Goal: Information Seeking & Learning: Learn about a topic

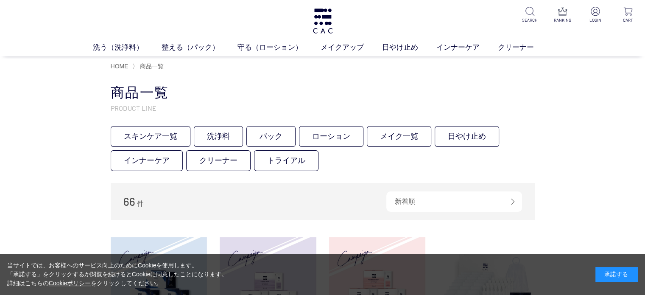
click at [626, 270] on div "承諾する" at bounding box center [616, 274] width 42 height 15
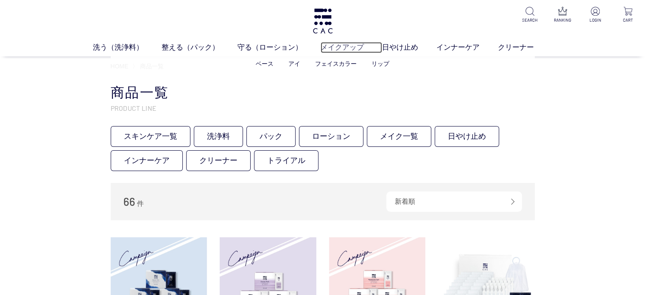
click at [351, 47] on link "メイクアップ" at bounding box center [351, 47] width 61 height 11
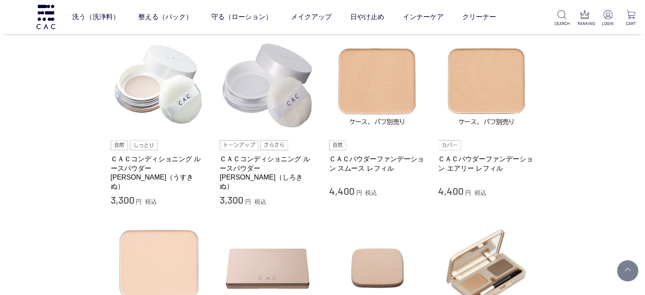
scroll to position [339, 0]
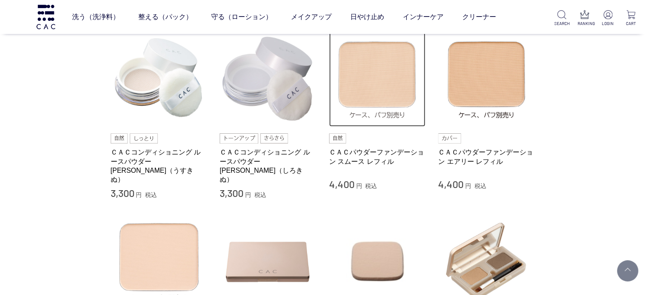
click at [388, 100] on img at bounding box center [377, 78] width 97 height 97
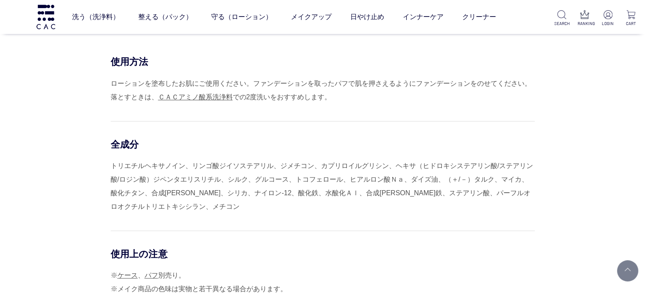
scroll to position [848, 0]
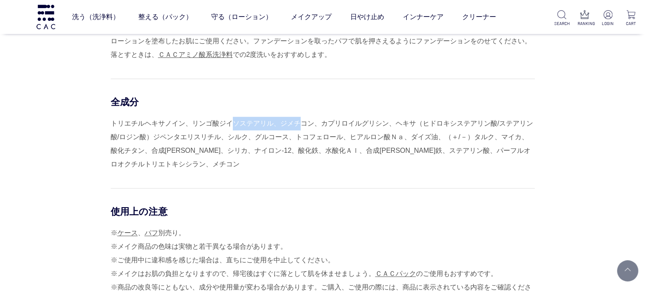
drag, startPoint x: 231, startPoint y: 118, endPoint x: 302, endPoint y: 120, distance: 71.7
click at [302, 120] on div "トリエチルヘキサノイン、リンゴ酸ジイソステアリル、ジメチコン、カプリロイルグリシン、ヘキサ（ヒドロキシステアリン酸/ステアリン酸/ロジン酸）ジペンタエリスリチ…" at bounding box center [323, 144] width 424 height 54
click at [303, 120] on div "トリエチルヘキサノイン、リンゴ酸ジイソステアリル、ジメチコン、カプリロイルグリシン、ヘキサ（ヒドロキシステアリン酸/ステアリン酸/ロジン酸）ジペンタエリスリチ…" at bounding box center [323, 144] width 424 height 54
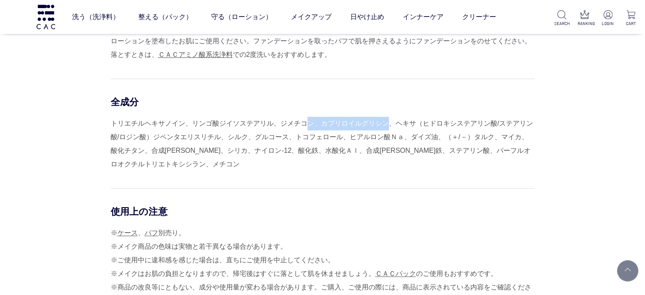
drag, startPoint x: 305, startPoint y: 120, endPoint x: 382, endPoint y: 120, distance: 77.2
click at [382, 120] on div "トリエチルヘキサノイン、リンゴ酸ジイソステアリル、ジメチコン、カプリロイルグリシン、ヘキサ（ヒドロキシステアリン酸/ステアリン酸/ロジン酸）ジペンタエリスリチ…" at bounding box center [323, 144] width 424 height 54
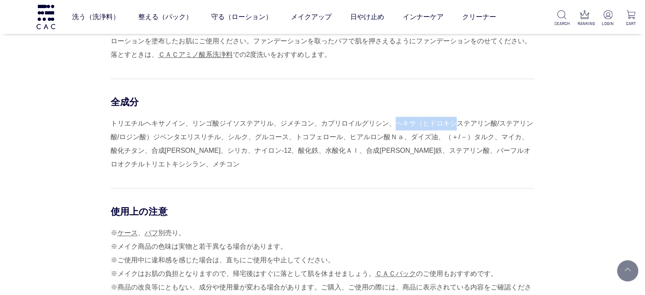
drag, startPoint x: 394, startPoint y: 117, endPoint x: 450, endPoint y: 121, distance: 56.1
click at [450, 121] on div "トリエチルヘキサノイン、リンゴ酸ジイソステアリル、ジメチコン、カプリロイルグリシン、ヘキサ（ヒドロキシステアリン酸/ステアリン酸/ロジン酸）ジペンタエリスリチ…" at bounding box center [323, 144] width 424 height 54
click at [448, 122] on div "トリエチルヘキサノイン、リンゴ酸ジイソステアリル、ジメチコン、カプリロイルグリシン、ヘキサ（ヒドロキシステアリン酸/ステアリン酸/ロジン酸）ジペンタエリスリチ…" at bounding box center [323, 144] width 424 height 54
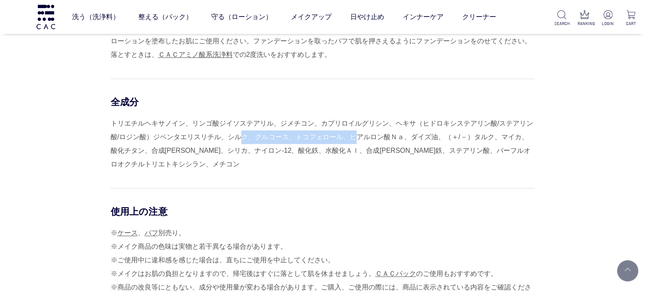
drag, startPoint x: 239, startPoint y: 137, endPoint x: 362, endPoint y: 136, distance: 122.6
click at [361, 136] on div "トリエチルヘキサノイン、リンゴ酸ジイソステアリル、ジメチコン、カプリロイルグリシン、ヘキサ（ヒドロキシステアリン酸/ステアリン酸/ロジン酸）ジペンタエリスリチ…" at bounding box center [323, 144] width 424 height 54
click at [365, 136] on div "トリエチルヘキサノイン、リンゴ酸ジイソステアリル、ジメチコン、カプリロイルグリシン、ヘキサ（ヒドロキシステアリン酸/ステアリン酸/ロジン酸）ジペンタエリスリチ…" at bounding box center [323, 144] width 424 height 54
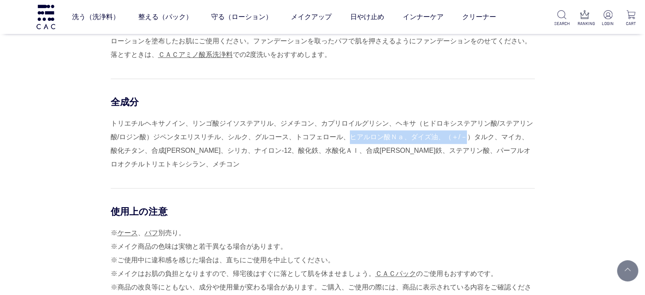
drag, startPoint x: 365, startPoint y: 136, endPoint x: 457, endPoint y: 141, distance: 92.6
click at [457, 141] on div "トリエチルヘキサノイン、リンゴ酸ジイソステアリル、ジメチコン、カプリロイルグリシン、ヘキサ（ヒドロキシステアリン酸/ステアリン酸/ロジン酸）ジペンタエリスリチ…" at bounding box center [323, 144] width 424 height 54
click at [457, 142] on div "トリエチルヘキサノイン、リンゴ酸ジイソステアリル、ジメチコン、カプリロイルグリシン、ヘキサ（ヒドロキシステアリン酸/ステアリン酸/ロジン酸）ジペンタエリスリチ…" at bounding box center [323, 144] width 424 height 54
click at [265, 142] on div "トリエチルヘキサノイン、リンゴ酸ジイソステアリル、ジメチコン、カプリロイルグリシン、ヘキサ（ヒドロキシステアリン酸/ステアリン酸/ロジン酸）ジペンタエリスリチ…" at bounding box center [323, 144] width 424 height 54
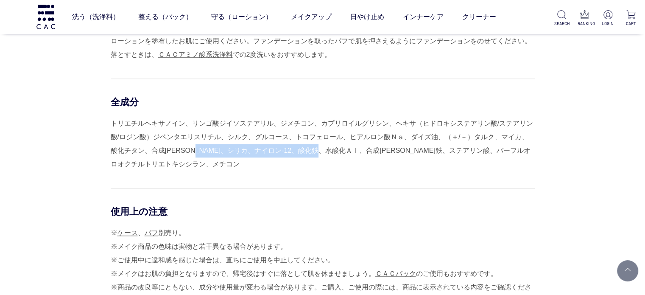
drag, startPoint x: 207, startPoint y: 146, endPoint x: 344, endPoint y: 147, distance: 136.6
click at [344, 147] on div "トリエチルヘキサノイン、リンゴ酸ジイソステアリル、ジメチコン、カプリロイルグリシン、ヘキサ（ヒドロキシステアリン酸/ステアリン酸/ロジン酸）ジペンタエリスリチ…" at bounding box center [323, 144] width 424 height 54
click at [248, 137] on div "トリエチルヘキサノイン、リンゴ酸ジイソステアリル、ジメチコン、カプリロイルグリシン、ヘキサ（ヒドロキシステアリン酸/ステアリン酸/ロジン酸）ジペンタエリスリチ…" at bounding box center [323, 144] width 424 height 54
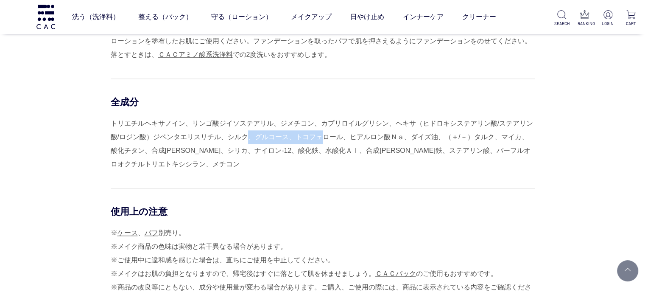
drag, startPoint x: 248, startPoint y: 137, endPoint x: 327, endPoint y: 137, distance: 78.5
click at [326, 137] on div "トリエチルヘキサノイン、リンゴ酸ジイソステアリル、ジメチコン、カプリロイルグリシン、ヘキサ（ヒドロキシステアリン酸/ステアリン酸/ロジン酸）ジペンタエリスリチ…" at bounding box center [323, 144] width 424 height 54
click at [327, 137] on div "トリエチルヘキサノイン、リンゴ酸ジイソステアリル、ジメチコン、カプリロイルグリシン、ヘキサ（ヒドロキシステアリン酸/ステアリン酸/ロジン酸）ジペンタエリスリチ…" at bounding box center [323, 144] width 424 height 54
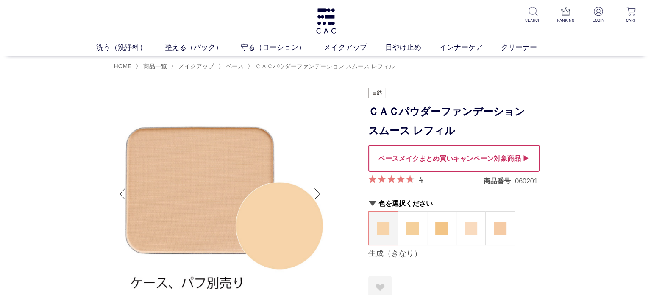
scroll to position [0, 0]
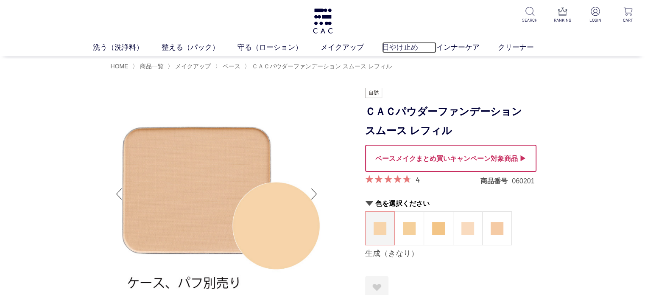
click at [407, 47] on link "日やけ止め" at bounding box center [409, 47] width 54 height 11
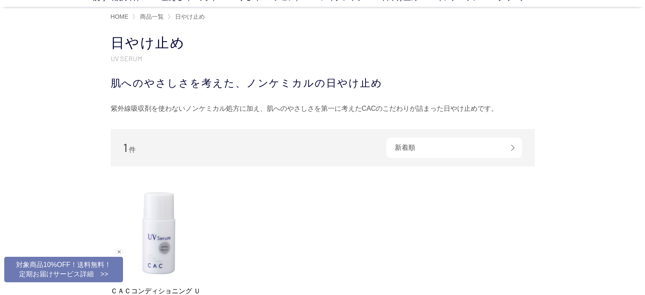
scroll to position [170, 0]
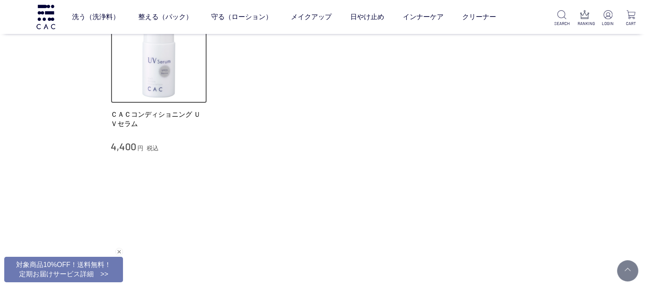
click at [162, 91] on img at bounding box center [159, 55] width 97 height 97
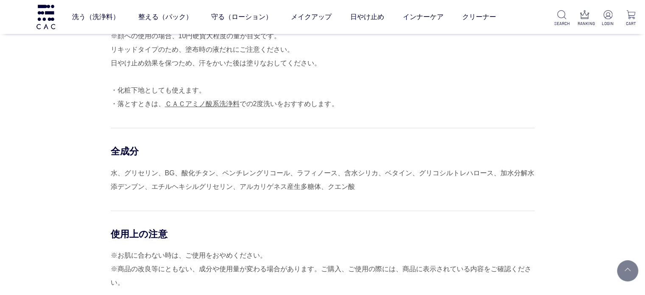
scroll to position [848, 0]
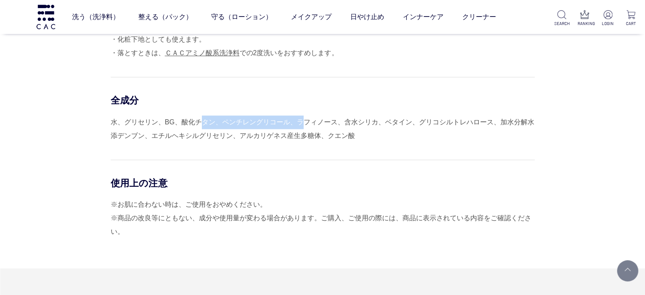
drag, startPoint x: 204, startPoint y: 124, endPoint x: 299, endPoint y: 124, distance: 95.8
click at [299, 124] on div "水、グリセリン、BG、酸化チタン、ペンチレングリコール、ラフィノース、含水シリカ、ベタイン、グリコシルトレハロース、加水分解水添デンブン、エチルヘキシルグリセ…" at bounding box center [323, 128] width 424 height 27
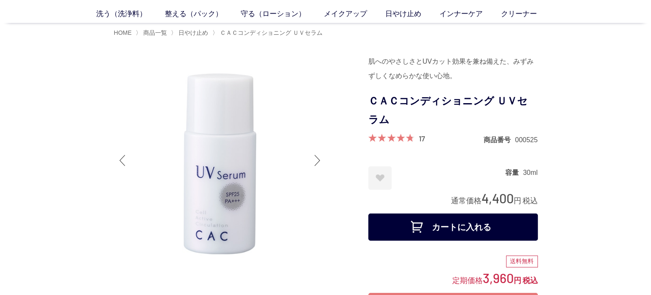
scroll to position [0, 0]
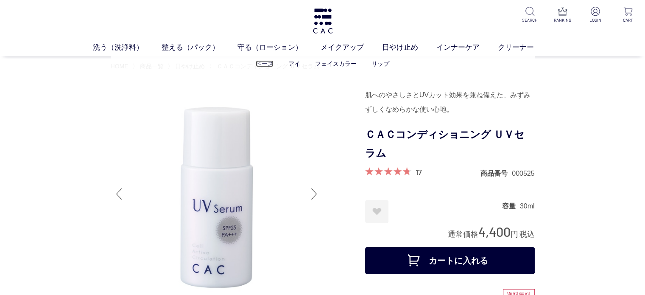
click at [268, 63] on link "ベース" at bounding box center [265, 63] width 18 height 7
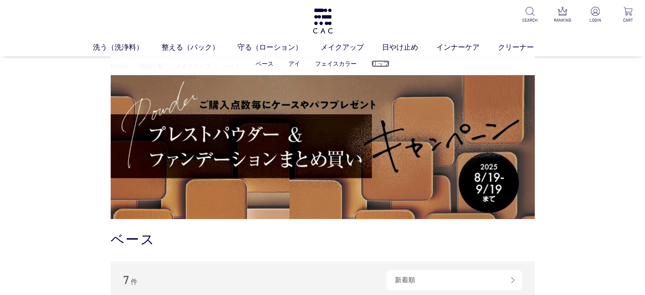
click at [380, 66] on link "リップ" at bounding box center [381, 63] width 18 height 7
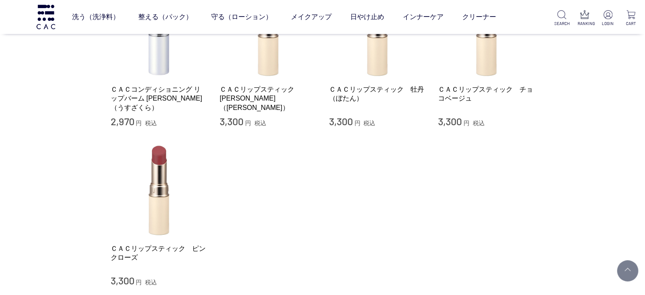
scroll to position [85, 0]
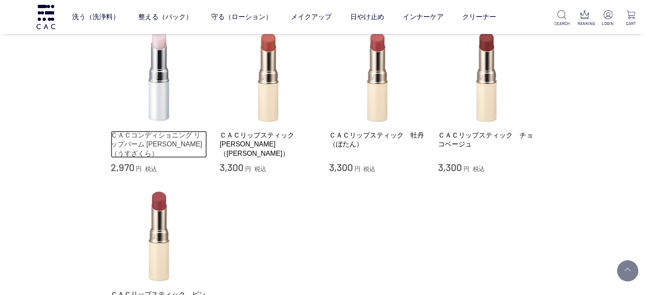
click at [186, 137] on link "ＣＡＣコンディショニング リップバーム [PERSON_NAME]（うすざくら）" at bounding box center [159, 144] width 97 height 27
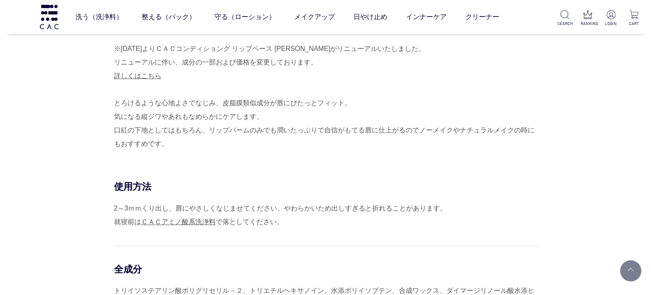
scroll to position [127, 0]
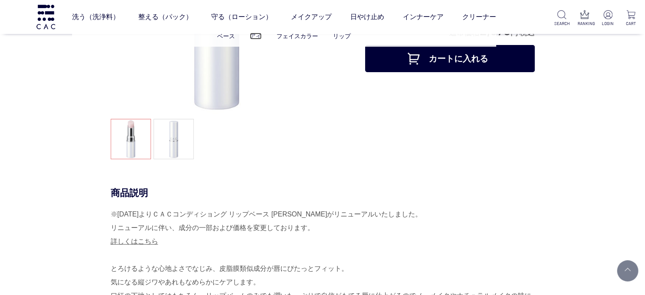
click at [257, 35] on link "アイ" at bounding box center [256, 36] width 12 height 7
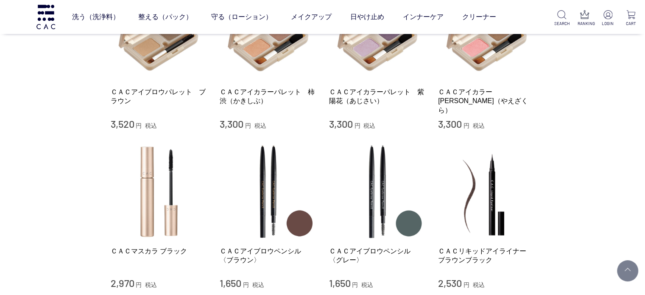
scroll to position [85, 0]
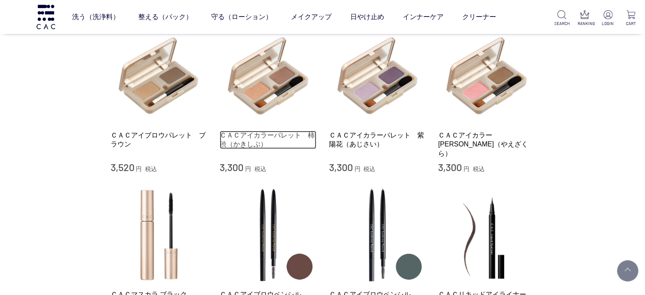
click at [253, 136] on link "ＣＡＣアイカラーパレット　柿渋（かきしぶ）" at bounding box center [268, 140] width 97 height 18
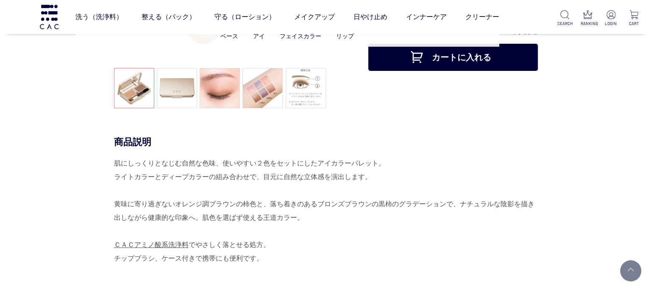
scroll to position [85, 0]
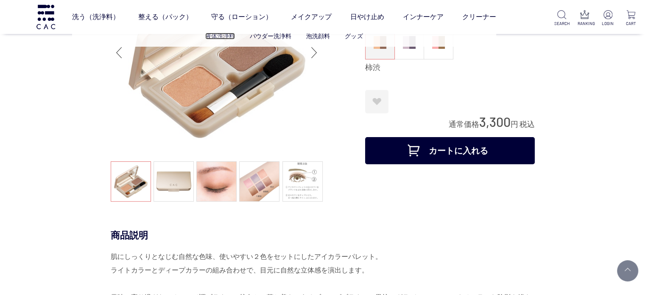
click at [221, 38] on link "液体洗浄料" at bounding box center [220, 36] width 30 height 7
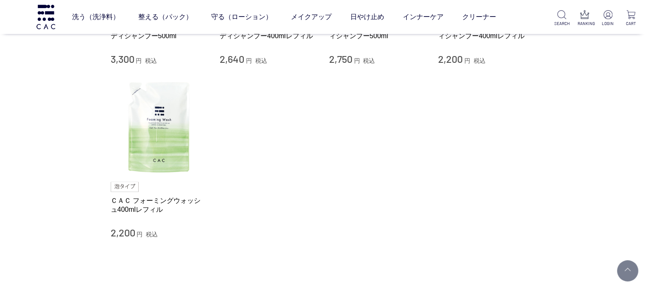
scroll to position [127, 0]
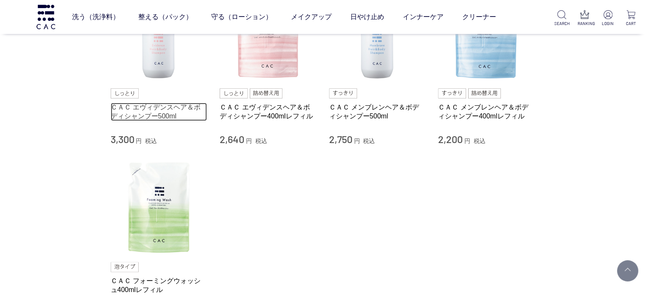
click at [144, 106] on link "ＣＡＣ エヴィデンスヘア＆ボディシャンプー500ml" at bounding box center [159, 112] width 97 height 18
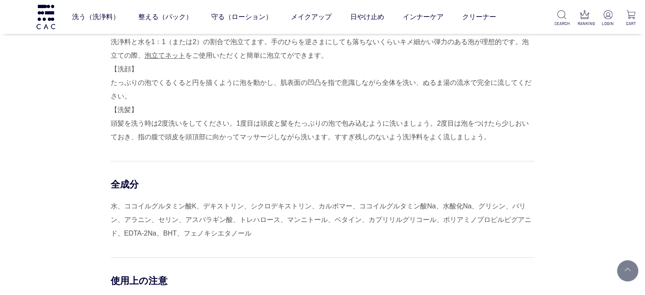
scroll to position [721, 0]
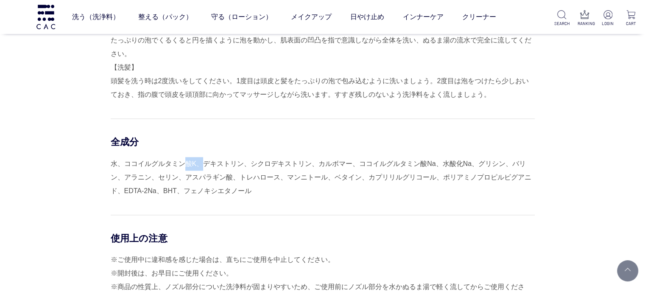
drag, startPoint x: 187, startPoint y: 169, endPoint x: 211, endPoint y: 168, distance: 23.8
click at [206, 168] on div "水、ココイルグルタミン酸K、デキストリン、シクロデキストリン、カルボマー、ココイルグルタミン酸Na、水酸化Na、グリシン、バリン、アラニン、セリン、アスパラギ…" at bounding box center [323, 177] width 424 height 41
click at [229, 168] on div "水、ココイルグルタミン酸K、デキストリン、シクロデキストリン、カルボマー、ココイルグルタミン酸Na、水酸化Na、グリシン、バリン、アラニン、セリン、アスパラギ…" at bounding box center [323, 177] width 424 height 41
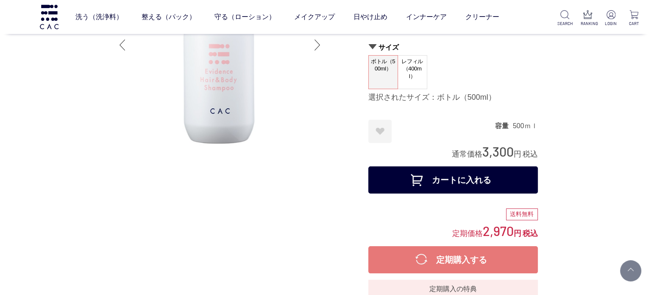
scroll to position [0, 0]
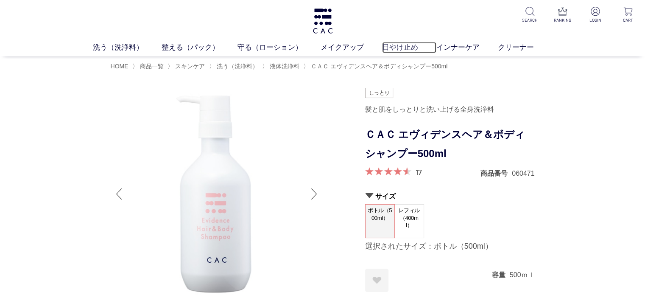
click at [395, 47] on link "日やけ止め" at bounding box center [409, 47] width 54 height 11
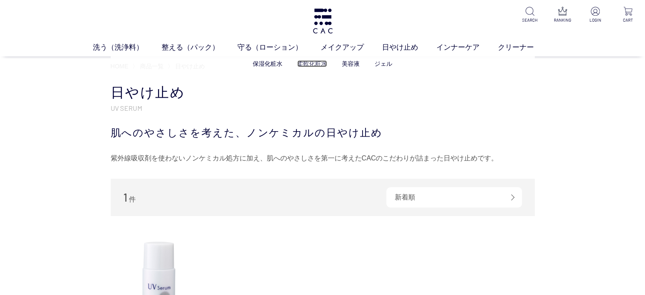
click at [311, 64] on link "柔軟化粧水" at bounding box center [312, 63] width 30 height 7
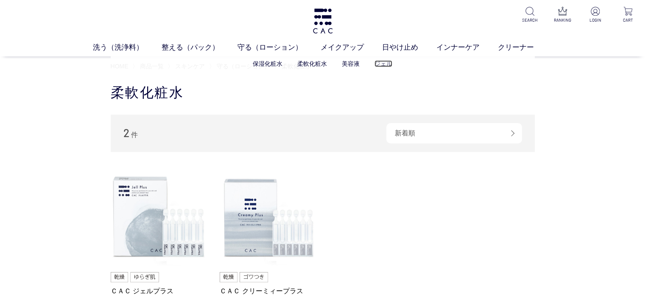
click at [386, 64] on link "ジェル" at bounding box center [383, 63] width 18 height 7
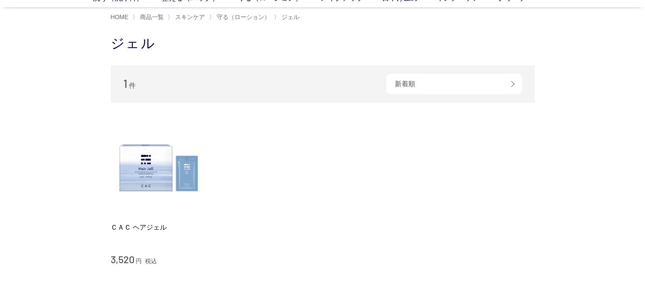
scroll to position [42, 0]
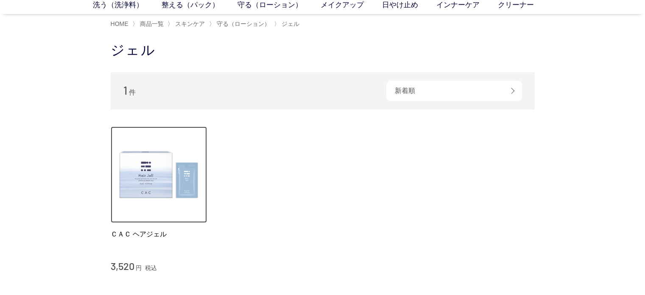
click at [159, 190] on img at bounding box center [159, 174] width 97 height 97
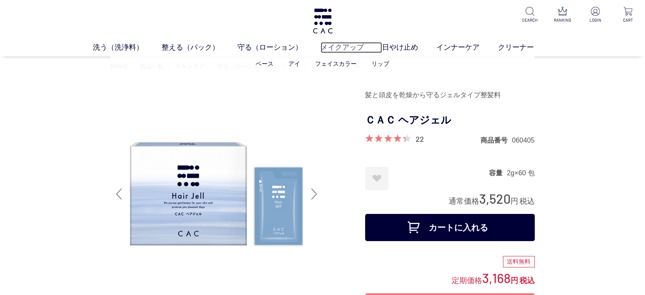
click at [345, 48] on link "メイクアップ" at bounding box center [351, 47] width 61 height 11
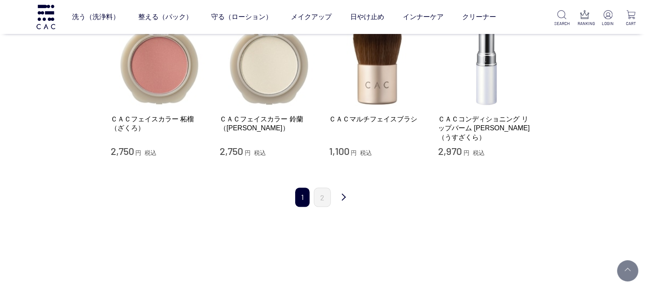
scroll to position [1018, 0]
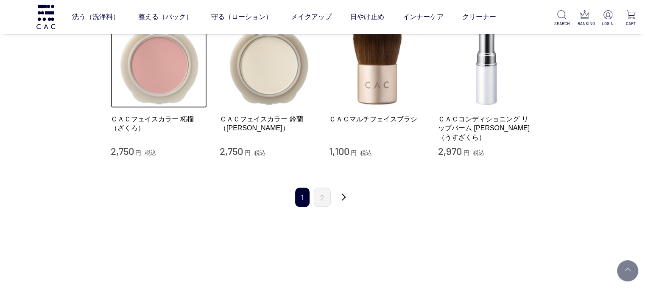
click at [153, 79] on img at bounding box center [159, 59] width 97 height 97
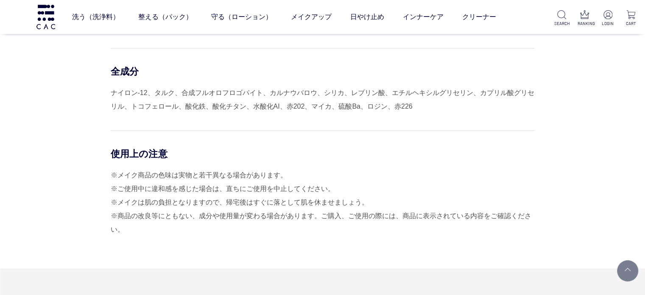
scroll to position [721, 0]
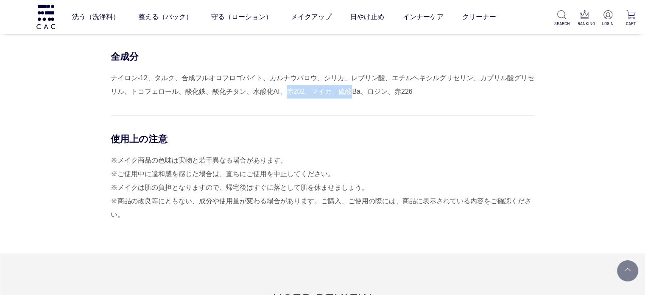
drag, startPoint x: 287, startPoint y: 89, endPoint x: 353, endPoint y: 89, distance: 66.2
click at [353, 89] on div "ナイロン-12、タルク、合成フルオロフロゴパイト、カルナウバロウ、シリカ、レブリン酸、エチルヘキシルグリセリン、カプリル酸グリセリル、トコフェロール、酸化鉄、…" at bounding box center [323, 84] width 424 height 27
drag, startPoint x: 193, startPoint y: 162, endPoint x: 250, endPoint y: 159, distance: 56.5
click at [250, 159] on div "※メイク商品の色味は実物と若干異なる場合があります。 ※ご使用中に違和感を感じた場合は、直ちにご使用を中止してください。 ※メイクは肌の負担となりますので、帰…" at bounding box center [323, 188] width 424 height 68
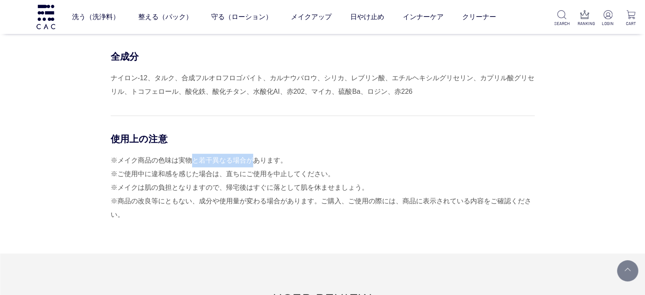
click at [250, 159] on div "※メイク商品の色味は実物と若干異なる場合があります。 ※ご使用中に違和感を感じた場合は、直ちにご使用を中止してください。 ※メイクは肌の負担となりますので、帰…" at bounding box center [323, 188] width 424 height 68
drag, startPoint x: 205, startPoint y: 172, endPoint x: 266, endPoint y: 168, distance: 60.8
click at [265, 168] on div "※メイク商品の色味は実物と若干異なる場合があります。 ※ご使用中に違和感を感じた場合は、直ちにご使用を中止してください。 ※メイクは肌の負担となりますので、帰…" at bounding box center [323, 188] width 424 height 68
click at [266, 168] on div "※メイク商品の色味は実物と若干異なる場合があります。 ※ご使用中に違和感を感じた場合は、直ちにご使用を中止してください。 ※メイクは肌の負担となりますので、帰…" at bounding box center [323, 188] width 424 height 68
drag, startPoint x: 290, startPoint y: 91, endPoint x: 360, endPoint y: 92, distance: 69.6
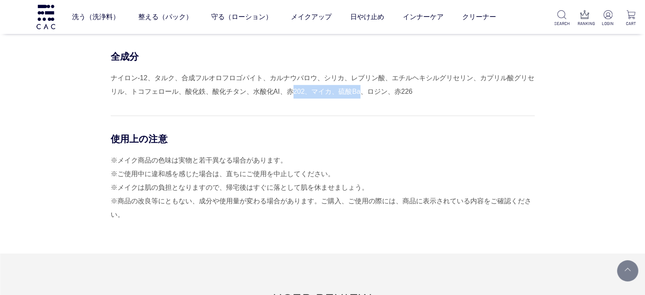
click at [360, 92] on div "ナイロン-12、タルク、合成フルオロフロゴパイト、カルナウバロウ、シリカ、レブリン酸、エチルヘキシルグリセリン、カプリル酸グリセリル、トコフェロール、酸化鉄、…" at bounding box center [323, 84] width 424 height 27
